Goal: Task Accomplishment & Management: Use online tool/utility

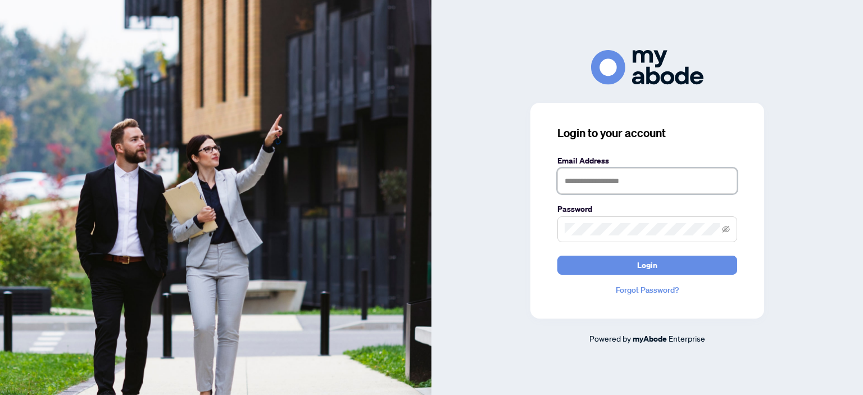
drag, startPoint x: 571, startPoint y: 181, endPoint x: 564, endPoint y: 174, distance: 9.9
click at [571, 181] on input "text" at bounding box center [647, 181] width 180 height 26
type input "**********"
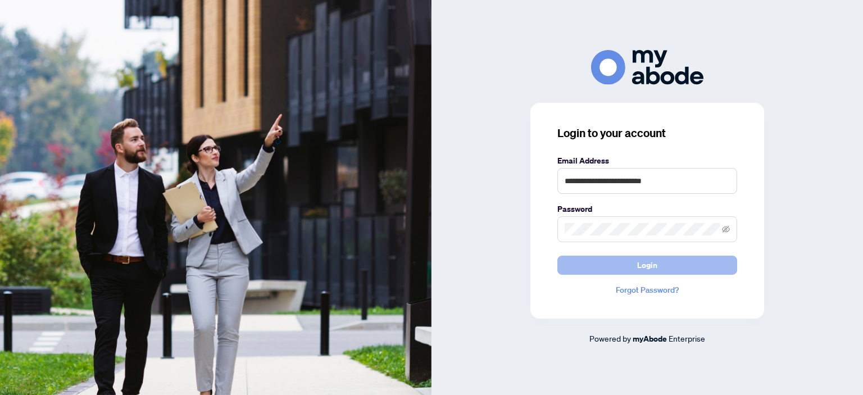
click at [659, 266] on button "Login" at bounding box center [647, 265] width 180 height 19
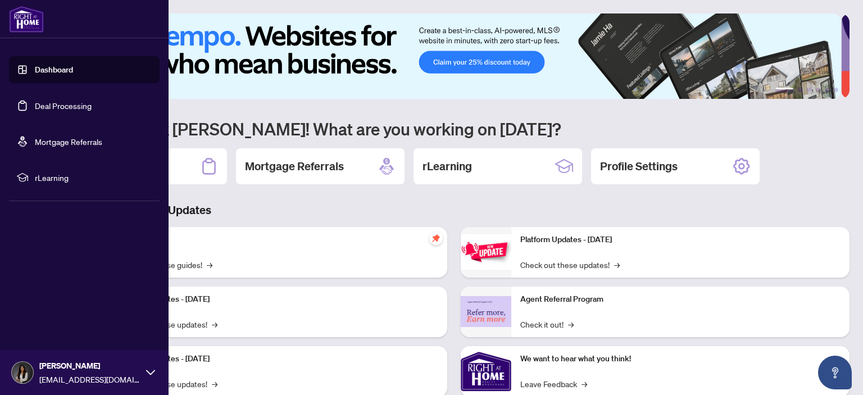
click at [63, 102] on link "Deal Processing" at bounding box center [63, 106] width 57 height 10
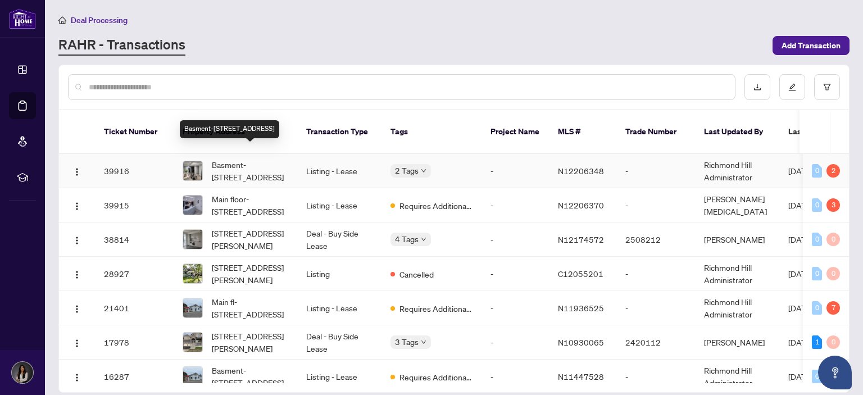
click at [261, 158] on span "Basment-[STREET_ADDRESS]" at bounding box center [250, 170] width 76 height 25
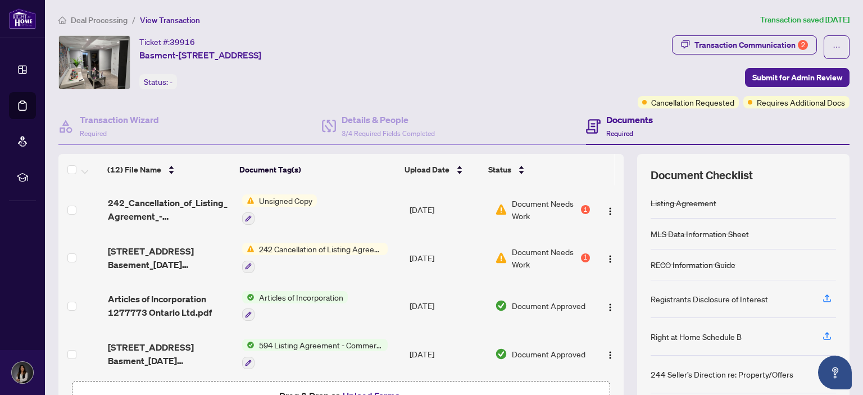
click at [268, 202] on span "Unsigned Copy" at bounding box center [285, 200] width 62 height 12
click at [270, 256] on span "Unsigned Copy" at bounding box center [257, 255] width 62 height 12
